Goal: Information Seeking & Learning: Learn about a topic

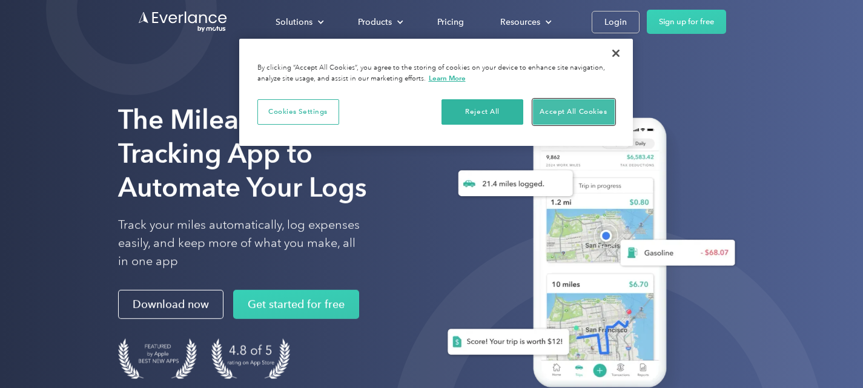
click at [551, 111] on button "Accept All Cookies" at bounding box center [574, 111] width 82 height 25
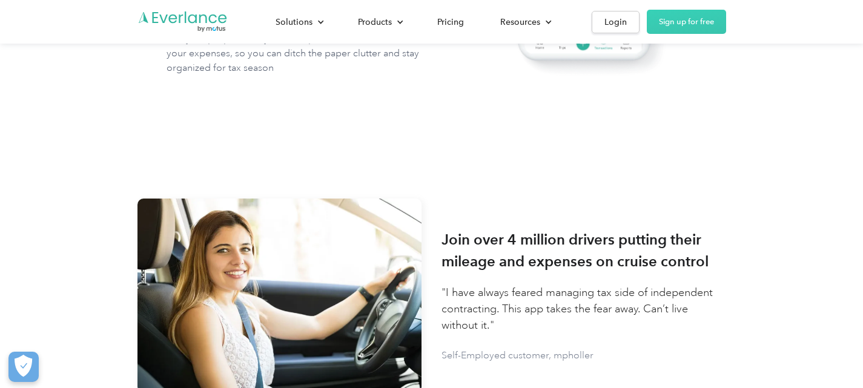
scroll to position [1393, 0]
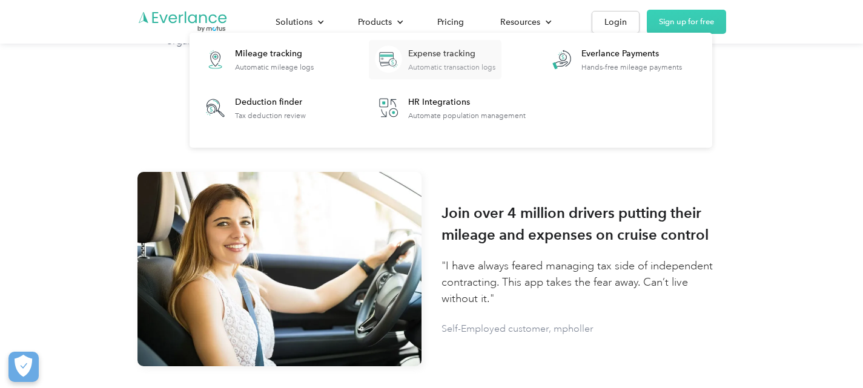
click at [409, 51] on div "Expense tracking" at bounding box center [451, 54] width 87 height 12
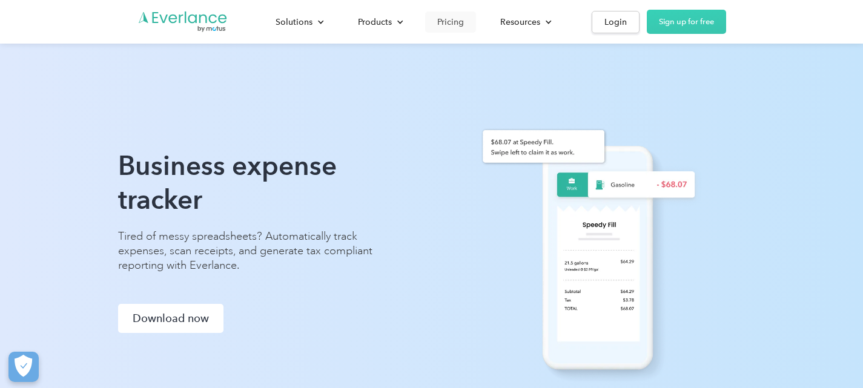
click at [452, 24] on div "Pricing" at bounding box center [450, 22] width 27 height 15
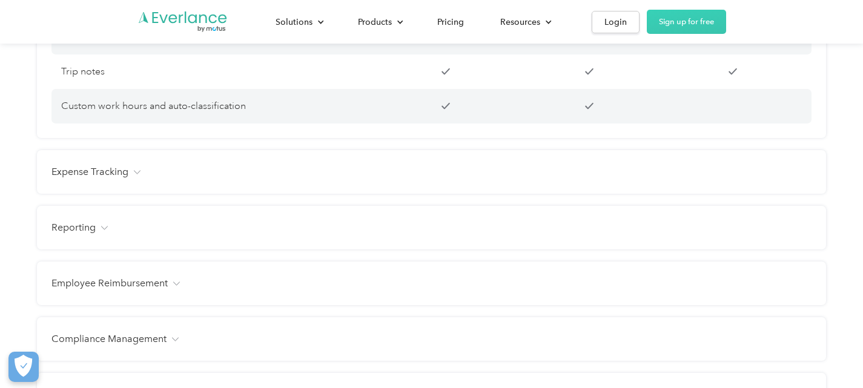
scroll to position [1332, 0]
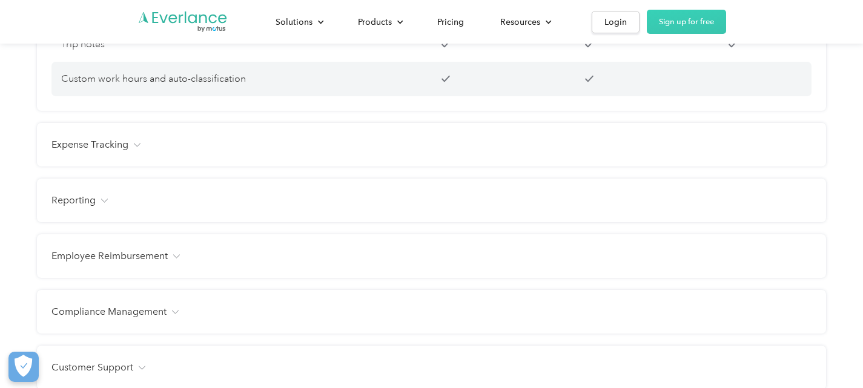
click at [140, 147] on img at bounding box center [136, 145] width 7 height 4
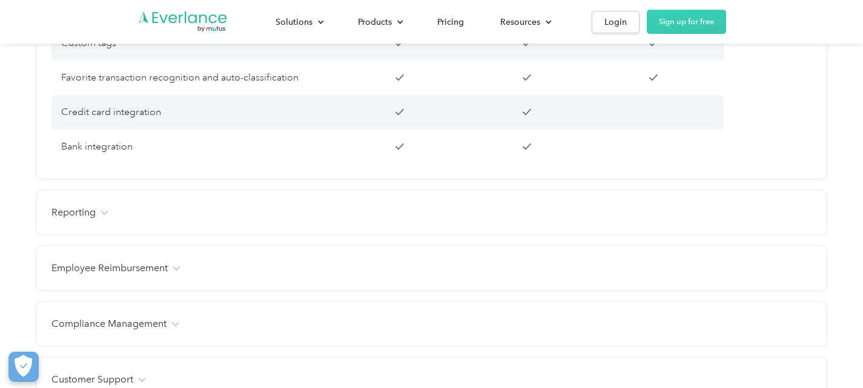
scroll to position [1574, 0]
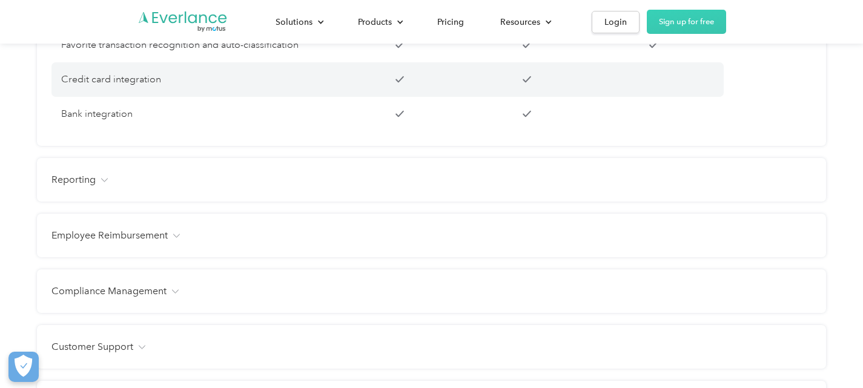
click at [145, 187] on div "Reporting" at bounding box center [431, 180] width 760 height 15
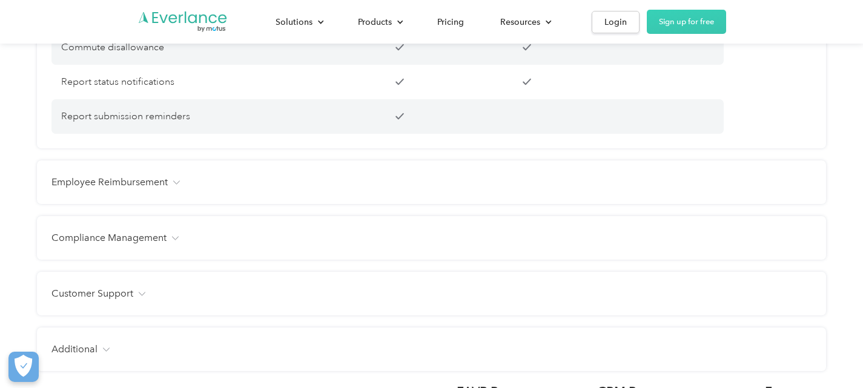
scroll to position [2119, 0]
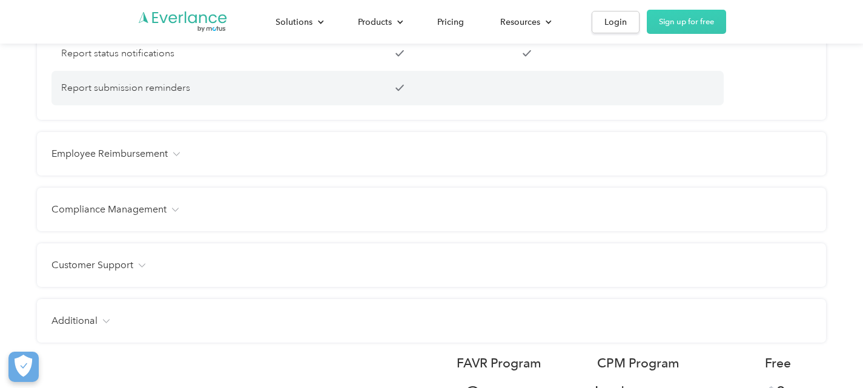
click at [180, 156] on img at bounding box center [176, 154] width 7 height 4
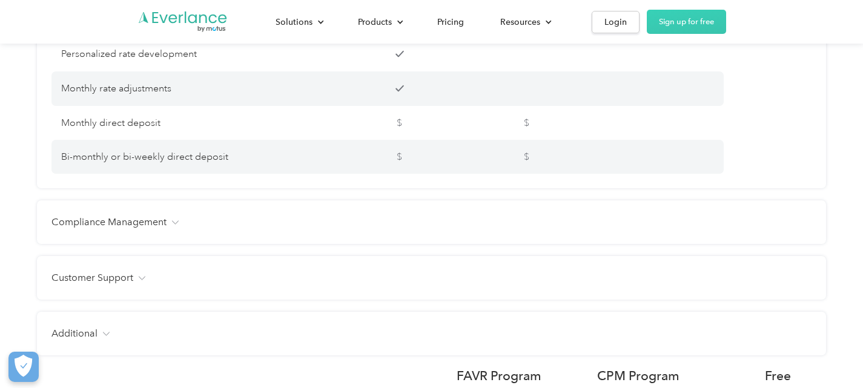
scroll to position [2422, 0]
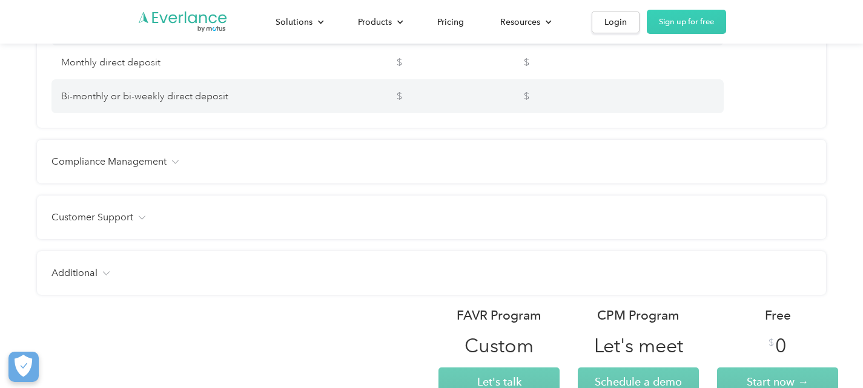
click at [179, 164] on img at bounding box center [174, 162] width 7 height 4
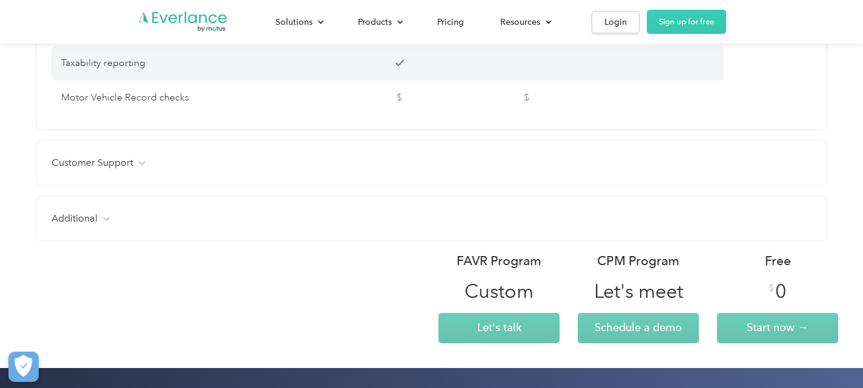
scroll to position [2725, 0]
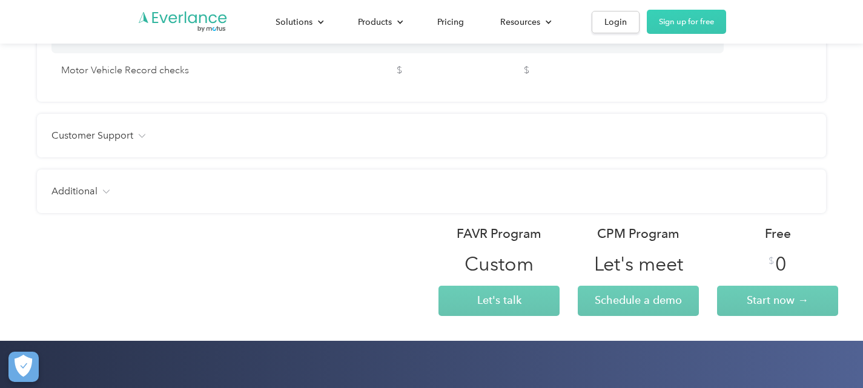
click at [190, 143] on div "Customer Support" at bounding box center [431, 135] width 760 height 15
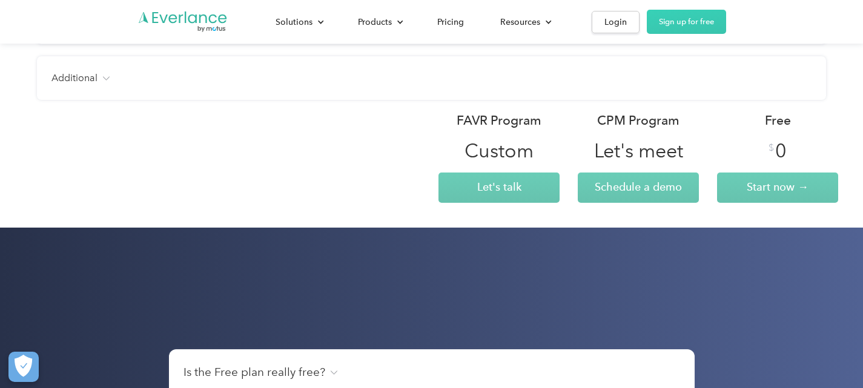
scroll to position [3088, 0]
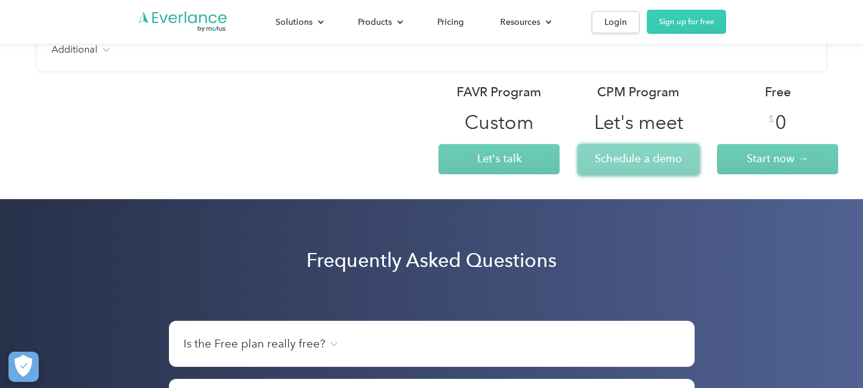
click at [595, 165] on span "Schedule a demo" at bounding box center [638, 158] width 87 height 13
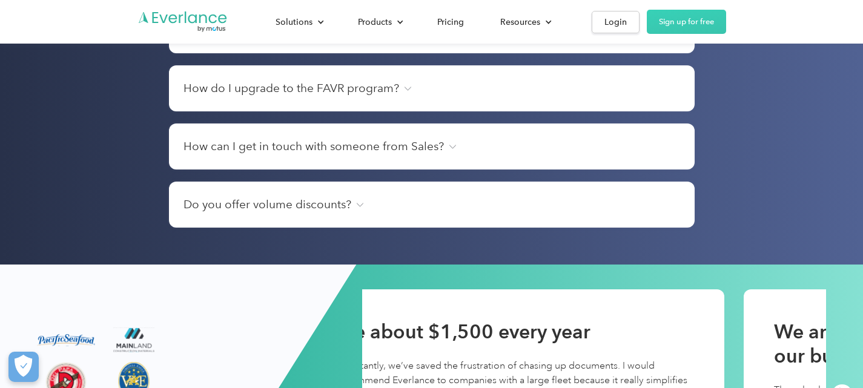
scroll to position [3694, 0]
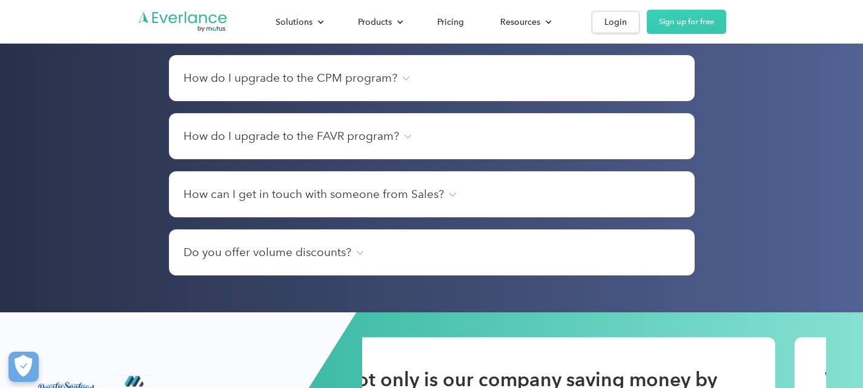
scroll to position [3815, 0]
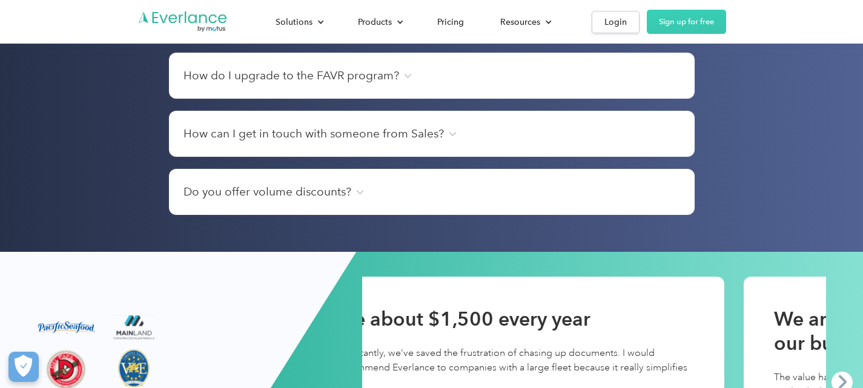
click at [406, 26] on div "How do I upgrade to the CPM program?" at bounding box center [431, 17] width 497 height 17
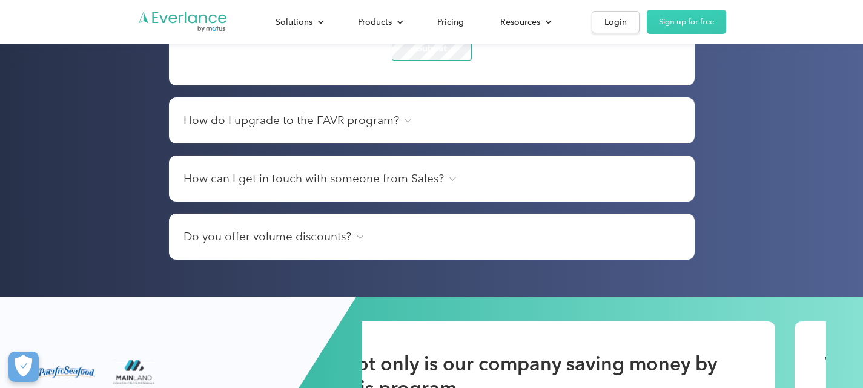
scroll to position [4118, 0]
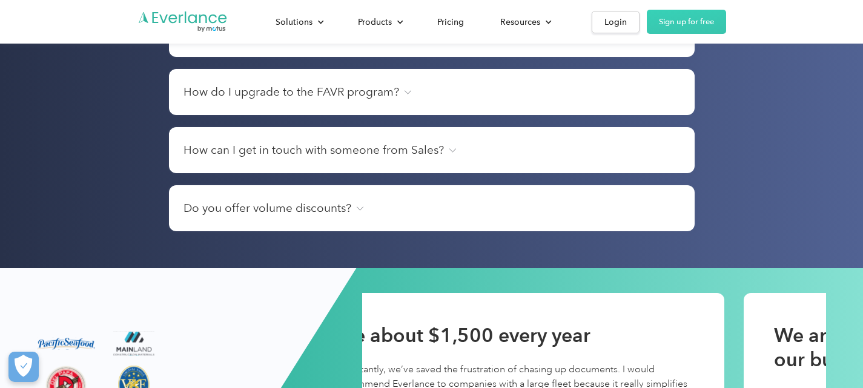
click at [408, 101] on div "How do I upgrade to the FAVR program?" at bounding box center [431, 92] width 497 height 17
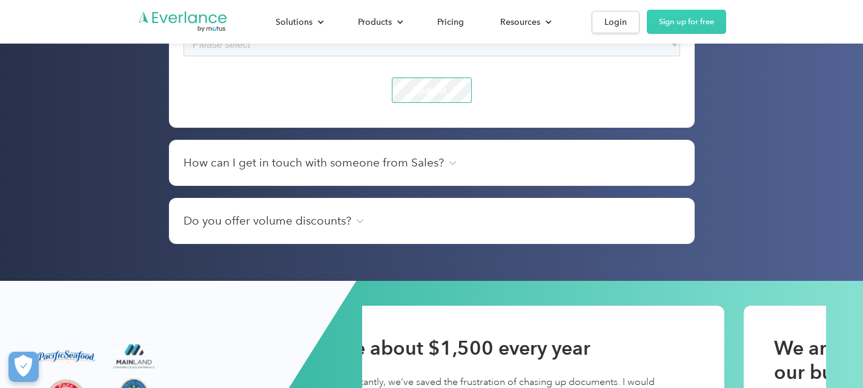
scroll to position [4299, 0]
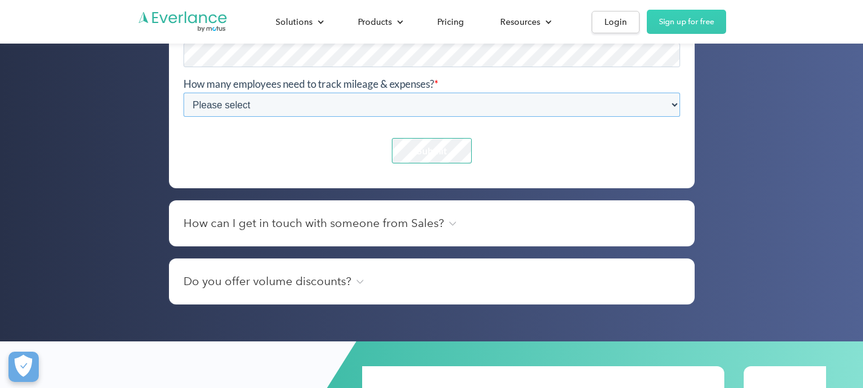
click at [275, 104] on select "Please select 1-4 5-19 20-39 40-99 100-299 300-599 600-999 1000+" at bounding box center [431, 105] width 497 height 24
select select "6-20"
click at [183, 93] on select "Please select 1-4 5-19 20-39 40-99 100-299 300-599 600-999 1000+" at bounding box center [431, 105] width 497 height 24
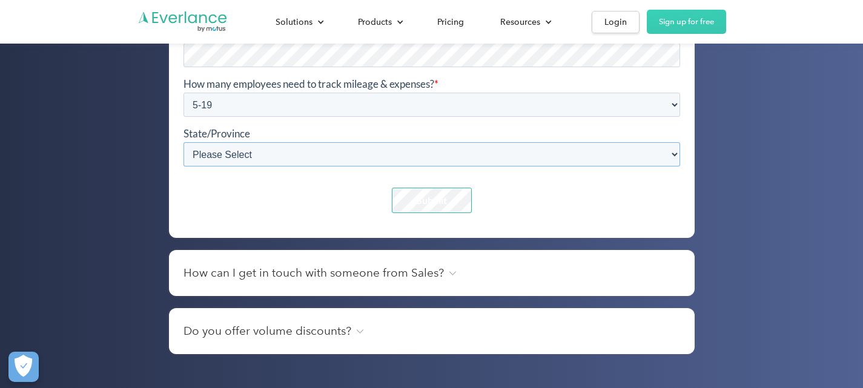
click at [326, 152] on select "Please Select Alabama Alberta Alaska Arizona Arkansas British Columbia Californ…" at bounding box center [431, 154] width 497 height 24
select select "Texas"
click at [183, 142] on select "Please Select Alabama Alberta Alaska Arizona Arkansas British Columbia Californ…" at bounding box center [431, 154] width 497 height 24
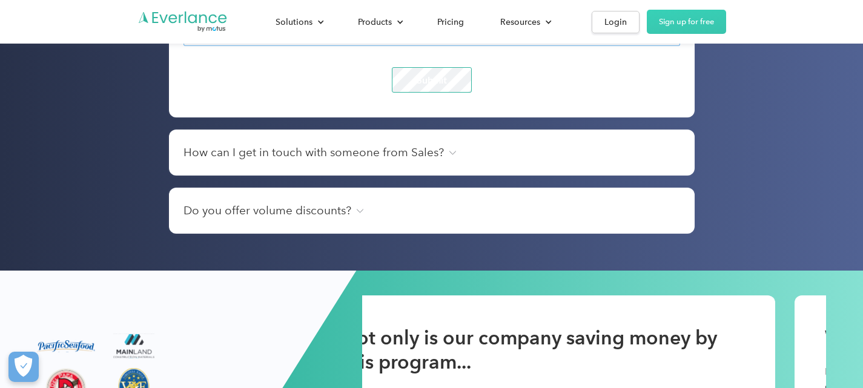
scroll to position [4420, 0]
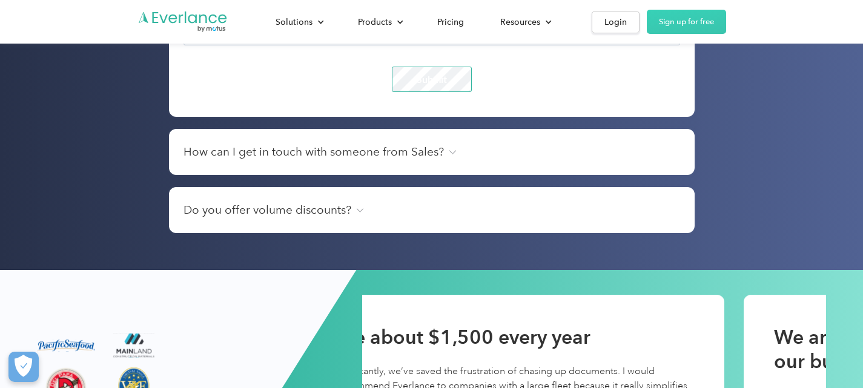
click at [424, 160] on h4 "How can I get in touch with someone from Sales?" at bounding box center [313, 152] width 260 height 17
